Goal: Navigation & Orientation: Find specific page/section

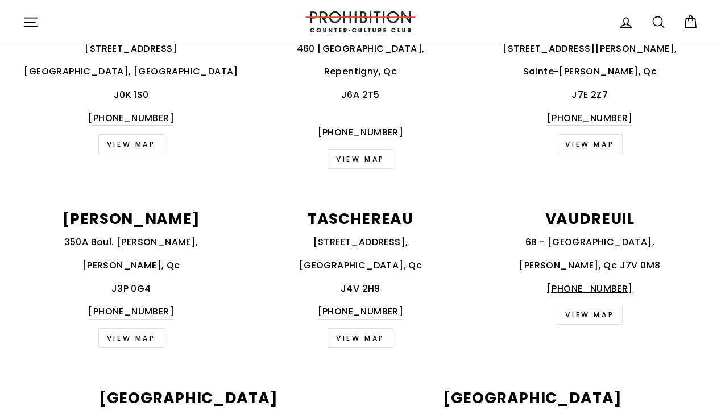
scroll to position [819, 0]
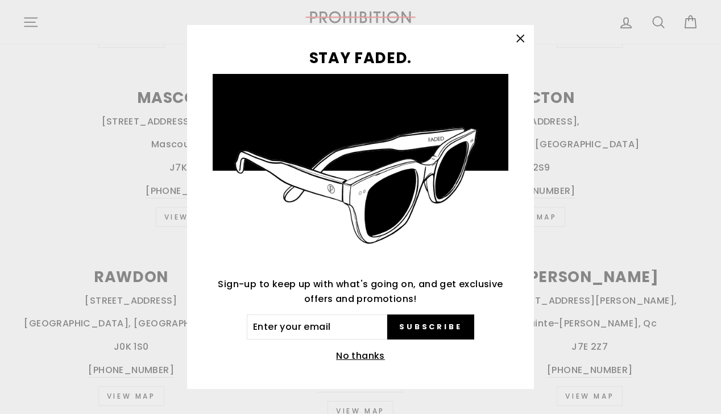
click at [518, 40] on icon "button" at bounding box center [520, 38] width 7 height 7
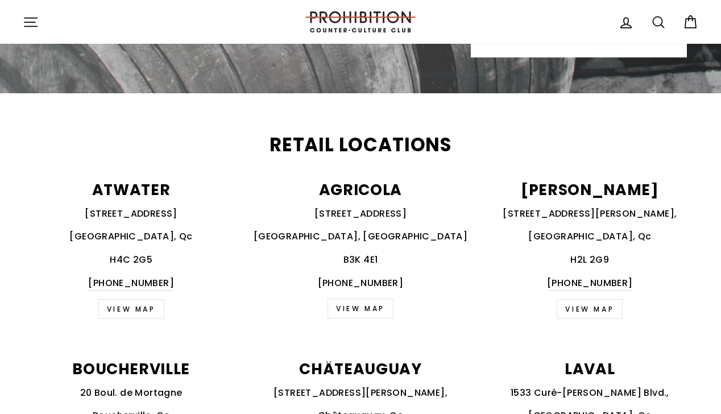
scroll to position [0, 0]
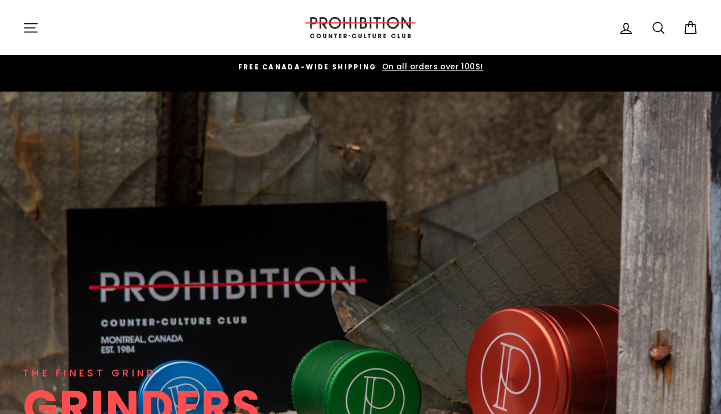
click at [32, 29] on icon "button" at bounding box center [31, 28] width 16 height 16
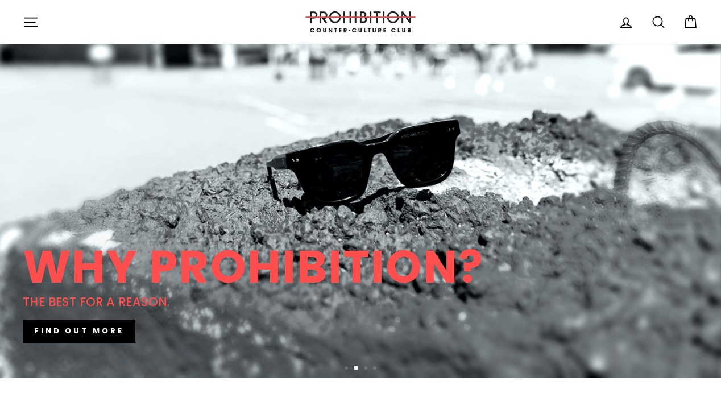
scroll to position [142, 0]
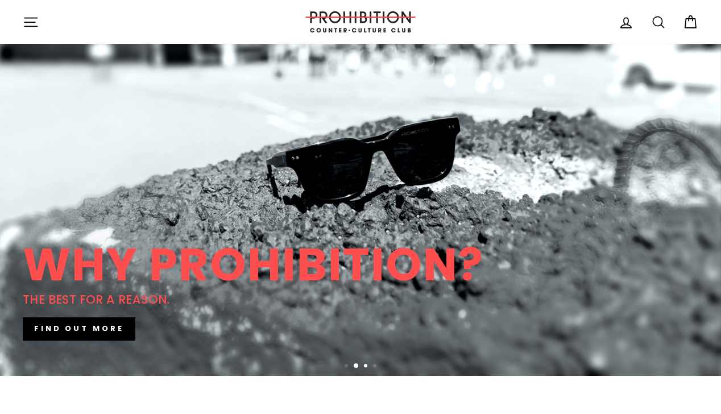
click at [366, 364] on button "3" at bounding box center [367, 367] width 6 height 6
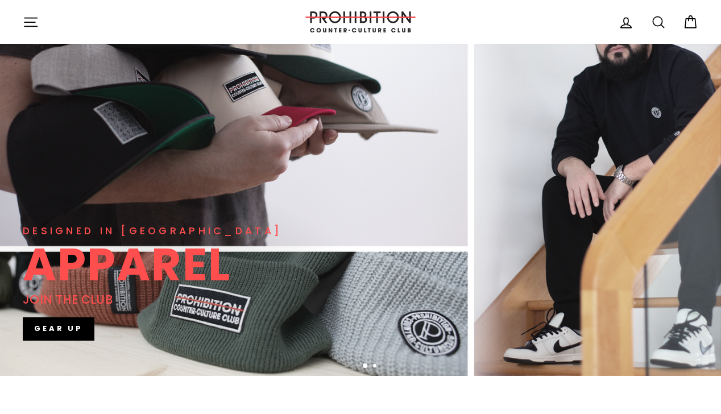
click at [376, 364] on button "4" at bounding box center [376, 367] width 6 height 6
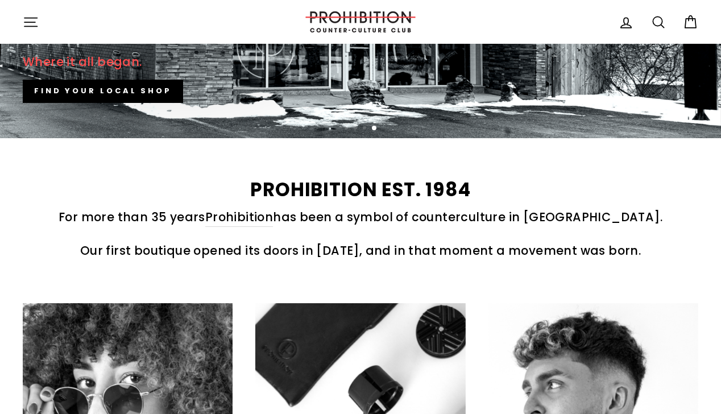
scroll to position [0, 0]
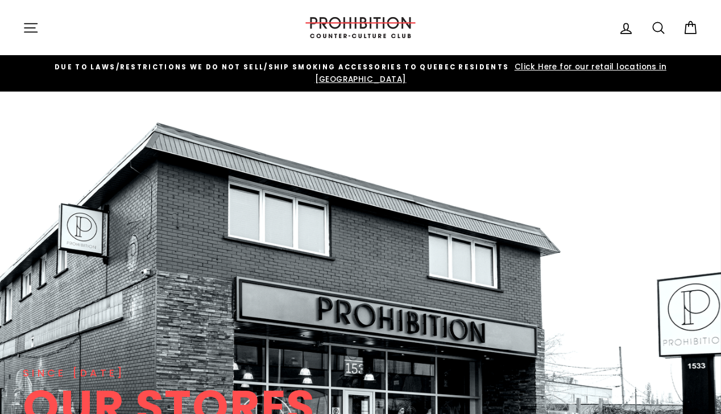
click at [31, 28] on icon "button" at bounding box center [30, 27] width 13 height 9
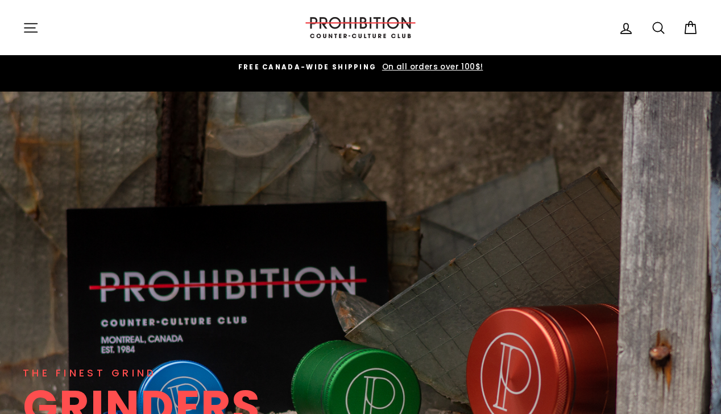
click at [27, 25] on icon "button" at bounding box center [31, 28] width 16 height 16
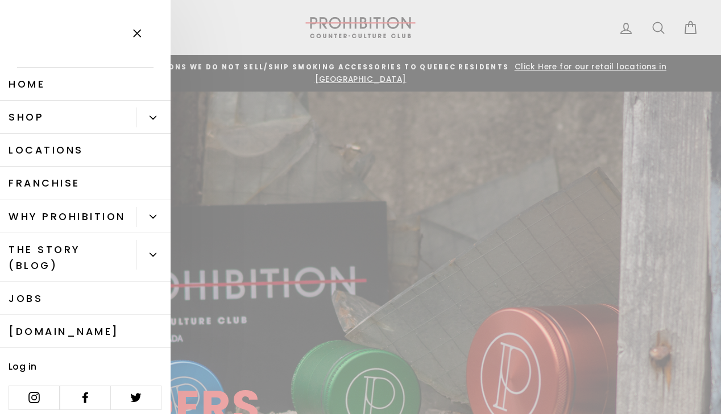
click at [44, 121] on link "Shop" at bounding box center [68, 117] width 136 height 33
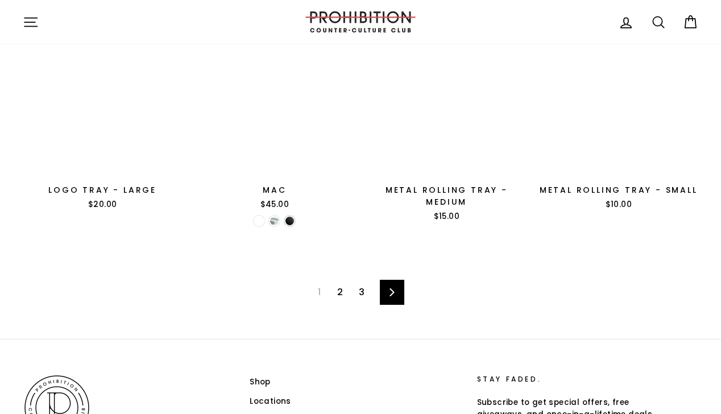
scroll to position [1746, 0]
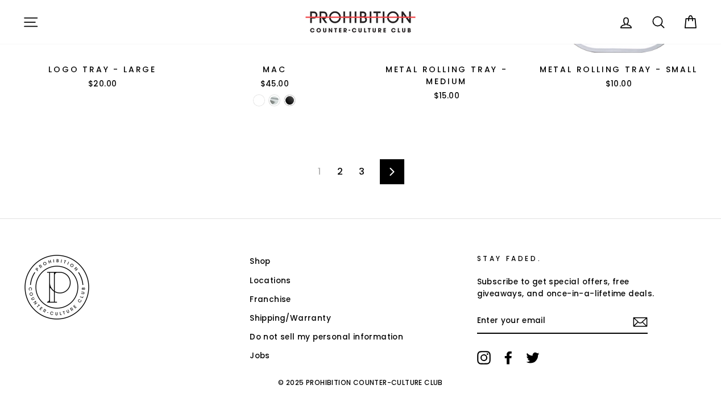
click at [339, 163] on link "2" at bounding box center [340, 172] width 19 height 18
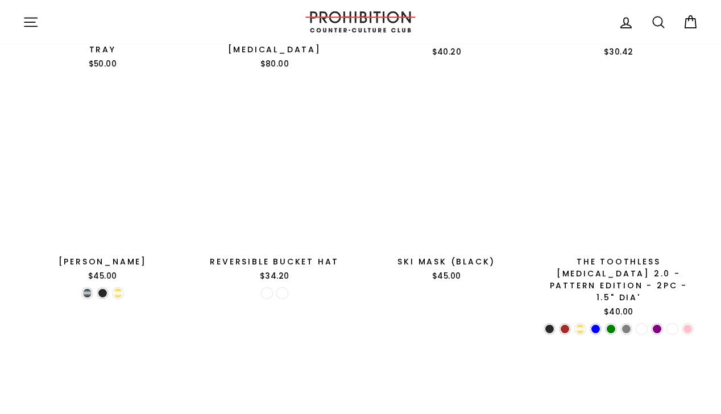
scroll to position [1783, 0]
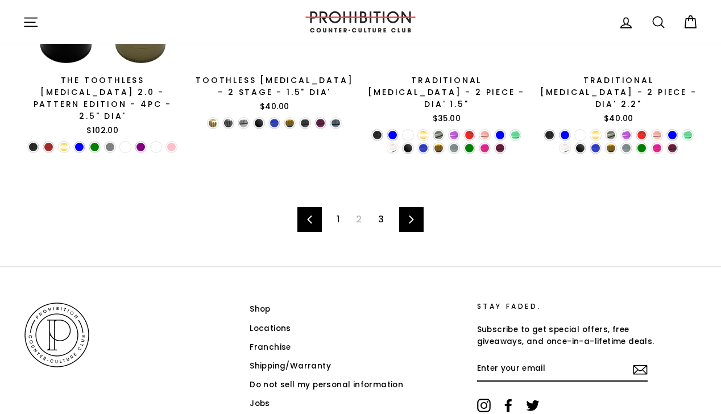
click at [382, 211] on link "3" at bounding box center [381, 220] width 19 height 18
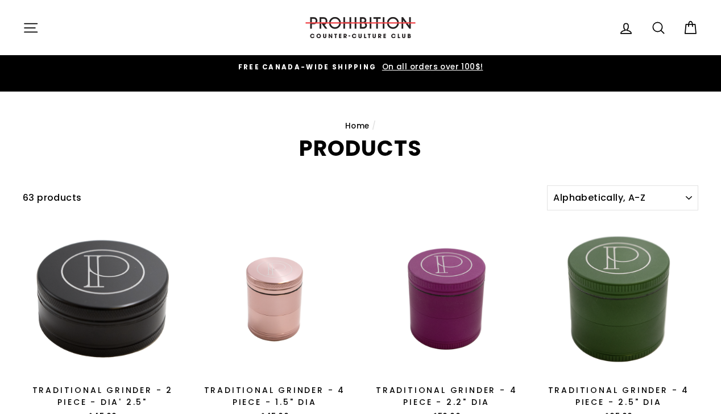
click at [25, 27] on icon "button" at bounding box center [31, 28] width 16 height 16
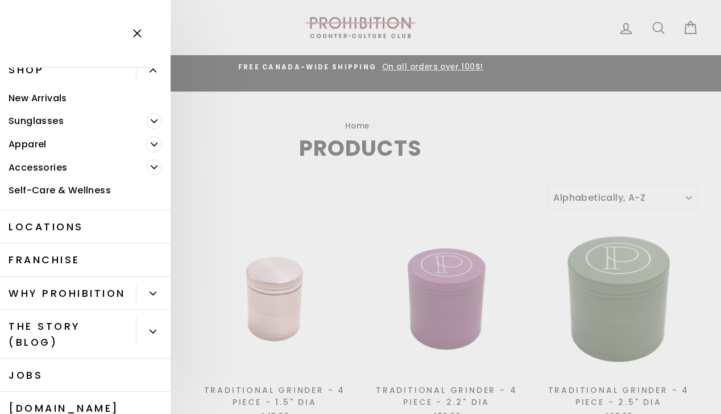
scroll to position [50, 0]
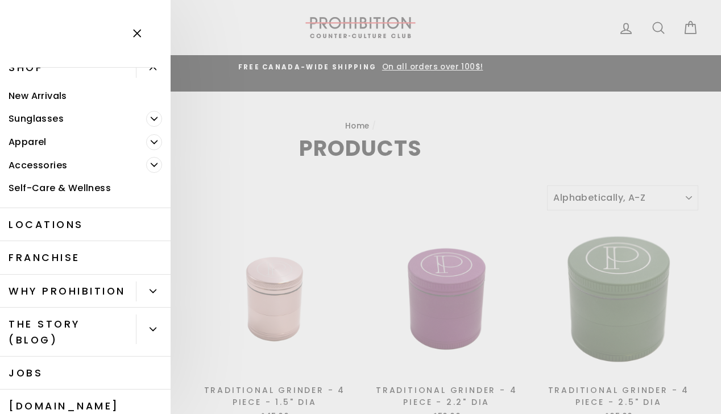
click at [146, 295] on button "Primary" at bounding box center [153, 292] width 35 height 20
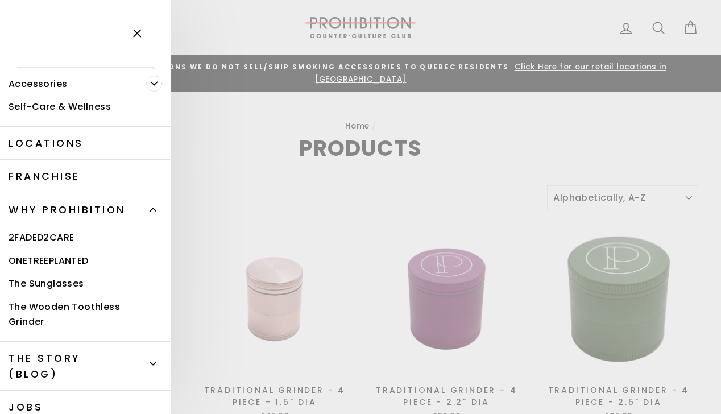
scroll to position [232, 0]
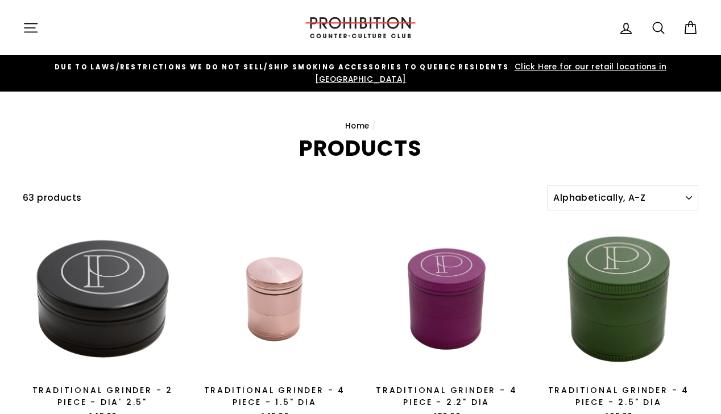
click at [574, 62] on span "Click Here for our retail locations in [GEOGRAPHIC_DATA]" at bounding box center [491, 72] width 352 height 23
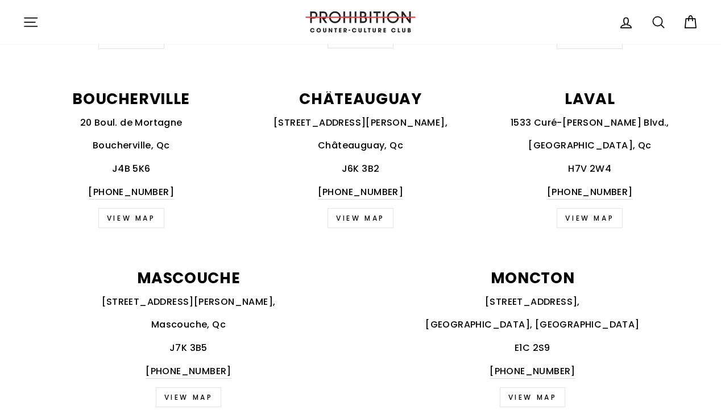
scroll to position [639, 0]
